Goal: Information Seeking & Learning: Learn about a topic

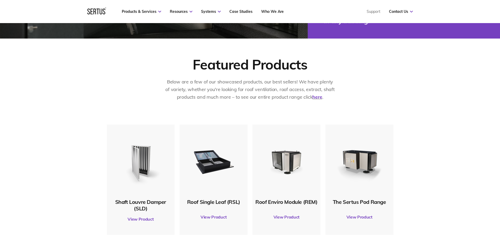
scroll to position [210, 0]
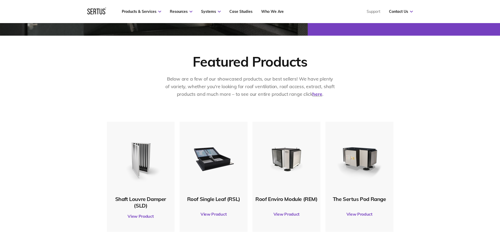
click at [214, 213] on link "View Product" at bounding box center [213, 214] width 63 height 15
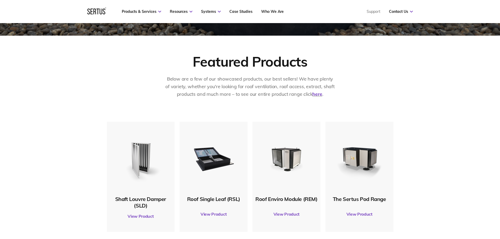
click at [213, 171] on img at bounding box center [213, 158] width 51 height 51
click at [209, 213] on link "View Product" at bounding box center [213, 214] width 63 height 15
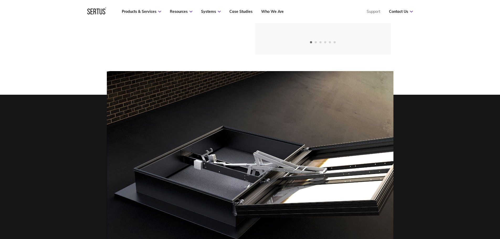
scroll to position [53, 0]
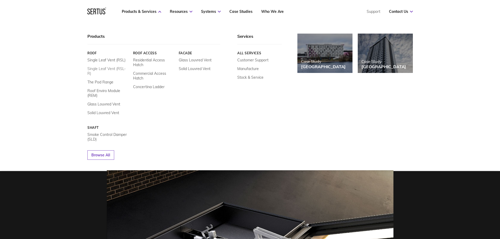
click at [108, 69] on link "Single Leaf Vent (RSL-R)" at bounding box center [108, 70] width 42 height 9
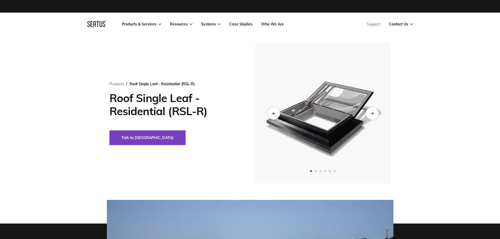
click at [375, 113] on div "Next slide" at bounding box center [372, 113] width 13 height 13
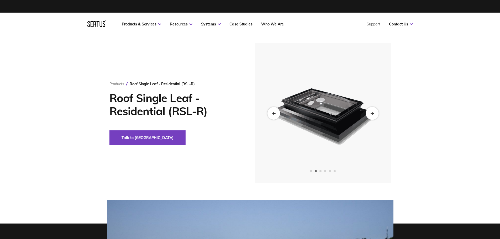
click at [375, 112] on div "Next slide" at bounding box center [372, 113] width 13 height 13
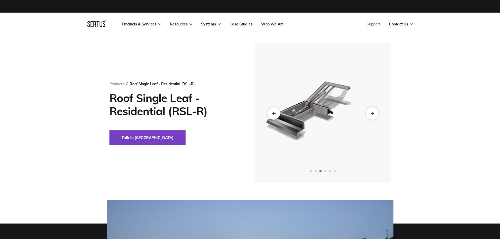
click at [374, 112] on div "Next slide" at bounding box center [372, 113] width 13 height 13
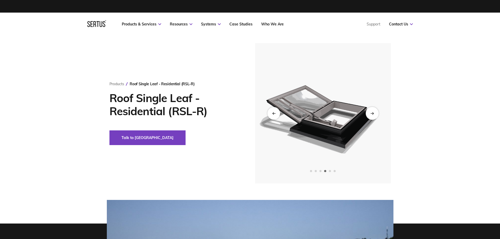
click at [374, 112] on div "Next slide" at bounding box center [372, 113] width 13 height 13
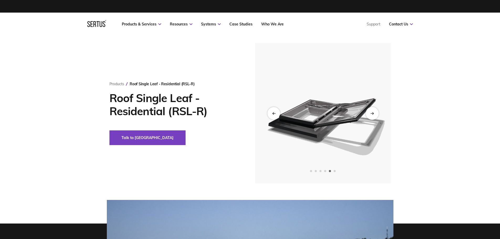
click at [374, 112] on div "Next slide" at bounding box center [372, 113] width 13 height 13
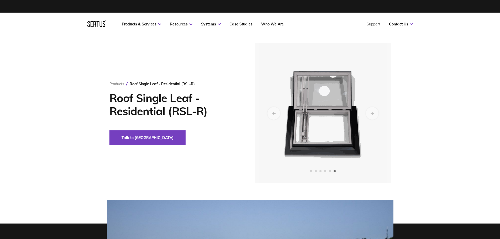
click at [438, 127] on div "Products Roof Single Leaf - Residential (RSL-R) Roof Single Leaf - Residential …" at bounding box center [250, 113] width 500 height 140
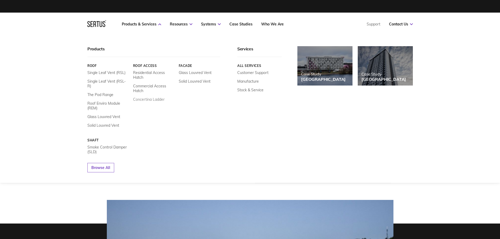
click at [147, 99] on link "Concertina Ladder" at bounding box center [149, 99] width 32 height 5
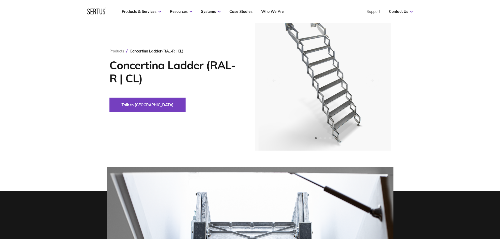
scroll to position [26, 0]
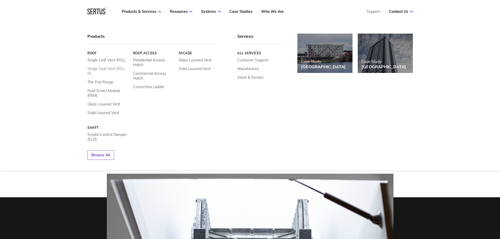
click at [115, 69] on link "Single Leaf Vent (RSL-R)" at bounding box center [108, 70] width 42 height 9
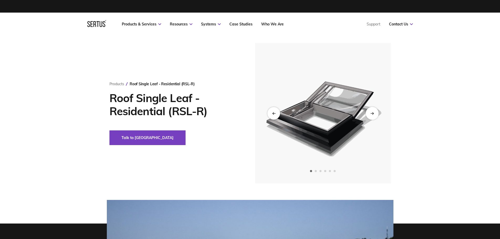
click at [366, 113] on div "Next slide" at bounding box center [372, 113] width 13 height 13
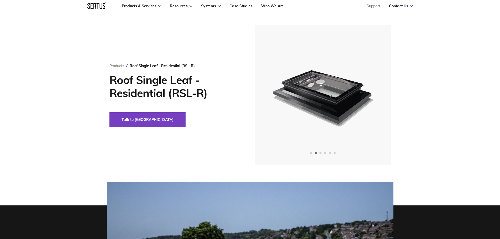
scroll to position [26, 0]
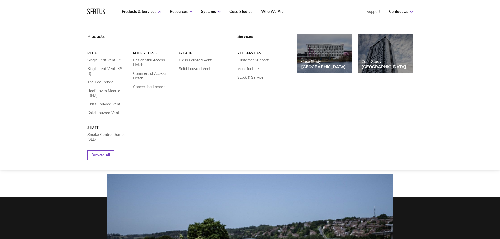
click at [139, 88] on link "Concertina Ladder" at bounding box center [149, 87] width 32 height 5
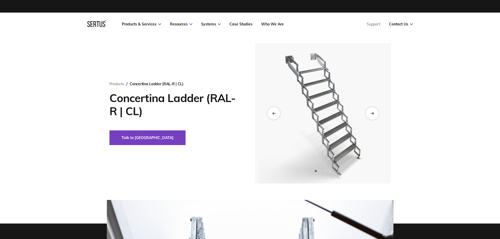
click at [376, 116] on div "Next slide" at bounding box center [372, 113] width 13 height 13
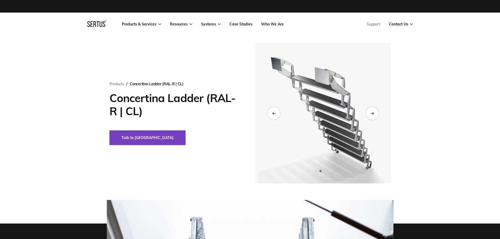
click at [376, 116] on div "Next slide" at bounding box center [372, 113] width 13 height 13
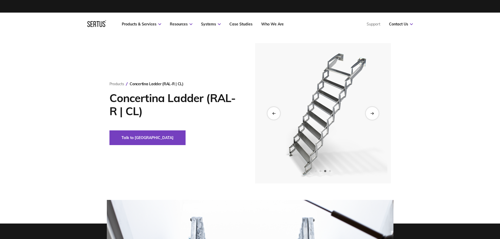
click at [376, 116] on div "Next slide" at bounding box center [372, 113] width 13 height 13
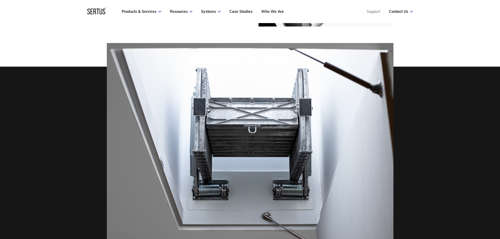
scroll to position [158, 0]
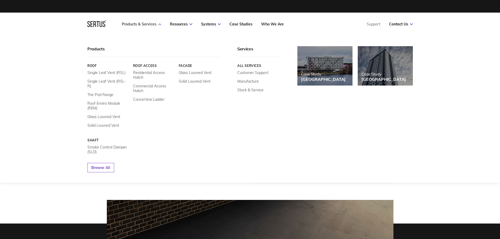
click at [126, 24] on link "Products & Services" at bounding box center [141, 24] width 39 height 5
click at [116, 81] on link "Single Leaf Vent (RSL-R)" at bounding box center [108, 83] width 42 height 9
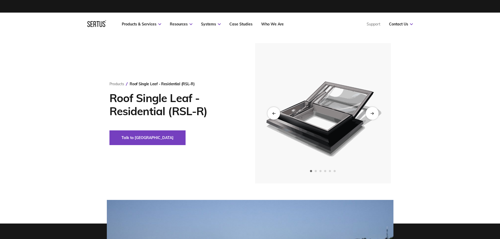
click at [373, 113] on icon "Next slide" at bounding box center [371, 113] width 3 height 0
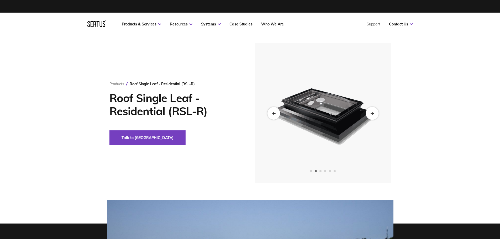
click at [373, 113] on icon "Next slide" at bounding box center [371, 113] width 3 height 0
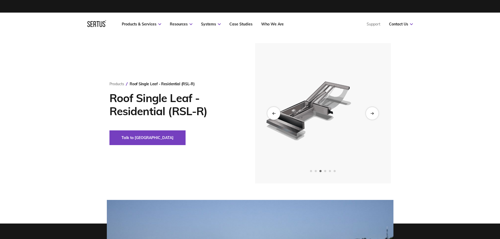
click at [270, 112] on div "Previous slide" at bounding box center [273, 113] width 13 height 13
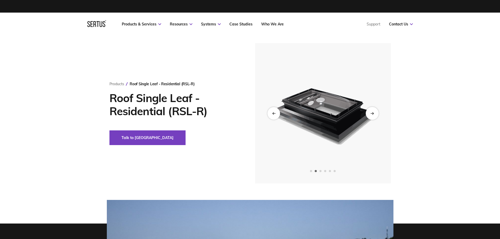
click at [375, 112] on div "Next slide" at bounding box center [372, 113] width 13 height 13
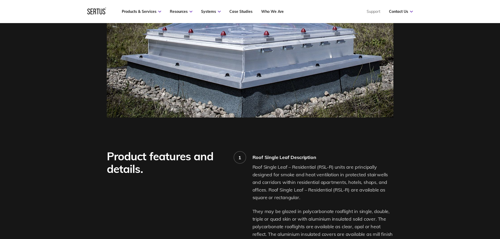
scroll to position [368, 0]
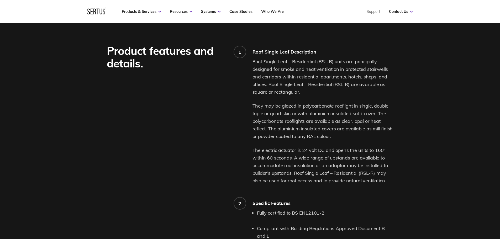
drag, startPoint x: 141, startPoint y: 206, endPoint x: 77, endPoint y: 94, distance: 129.3
click at [141, 206] on div "Product features and details." at bounding box center [180, 208] width 146 height 327
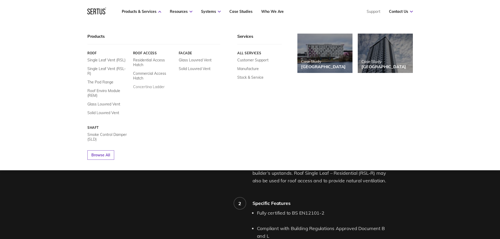
click at [141, 87] on link "Concertina Ladder" at bounding box center [149, 87] width 32 height 5
